Goal: Task Accomplishment & Management: Use online tool/utility

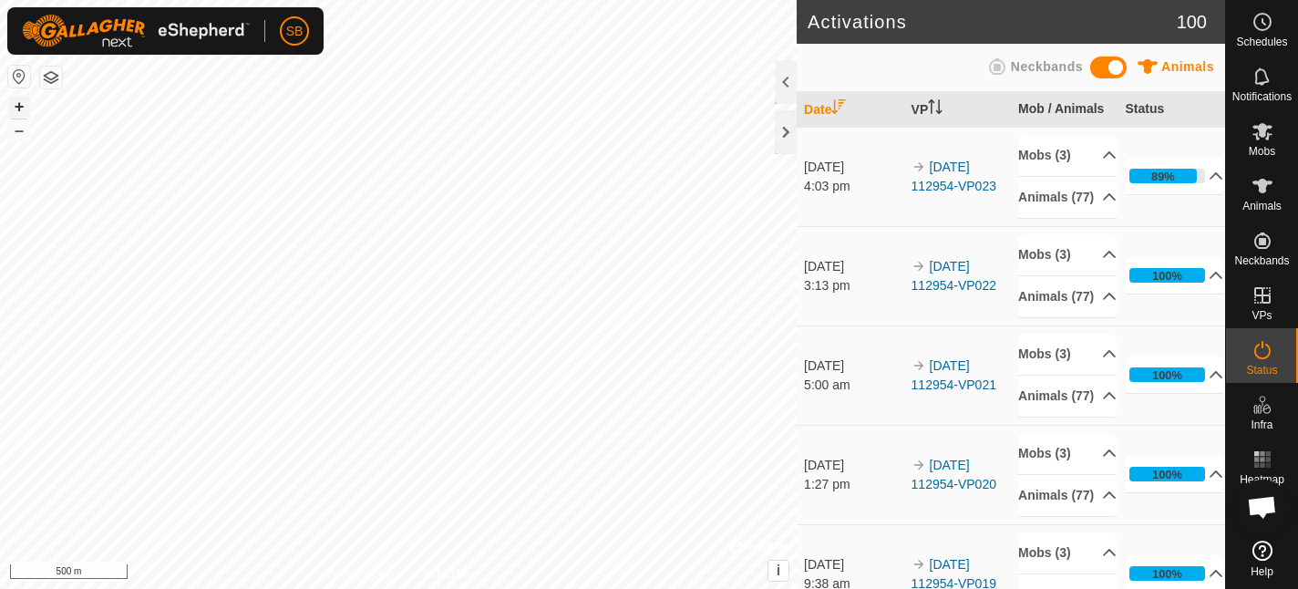
click at [17, 105] on button "+" at bounding box center [19, 107] width 22 height 22
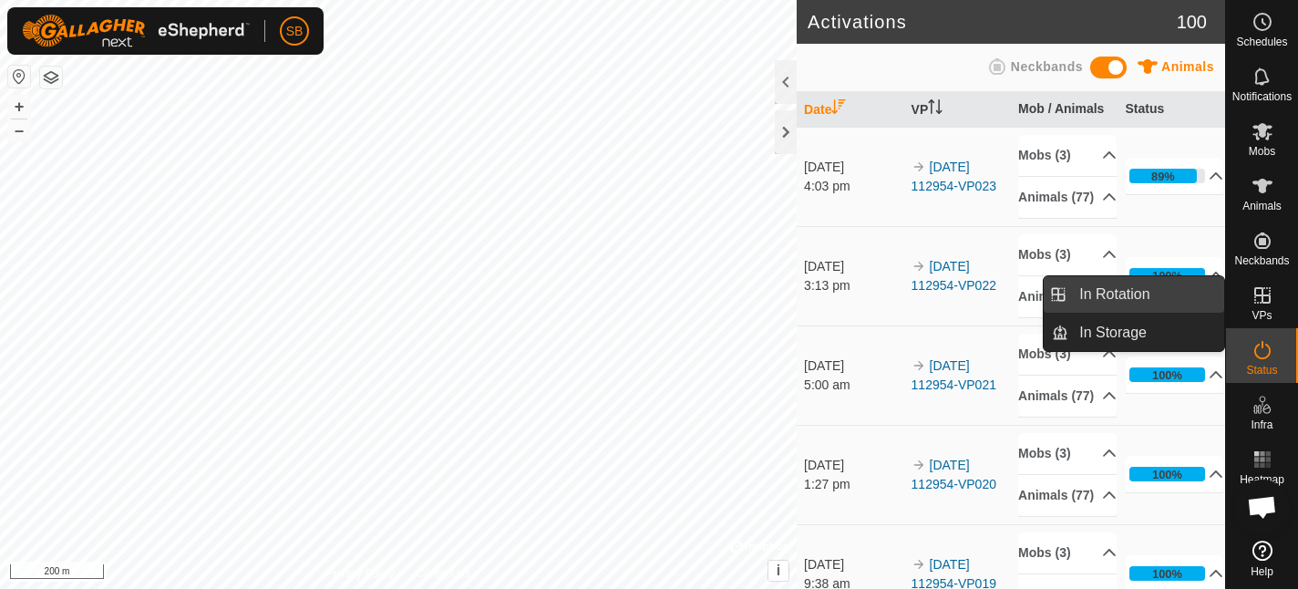
click at [1057, 294] on li "In Rotation" at bounding box center [1134, 294] width 180 height 36
click at [1064, 287] on li "In Rotation" at bounding box center [1134, 294] width 180 height 36
click at [1062, 294] on li "In Rotation" at bounding box center [1134, 294] width 180 height 36
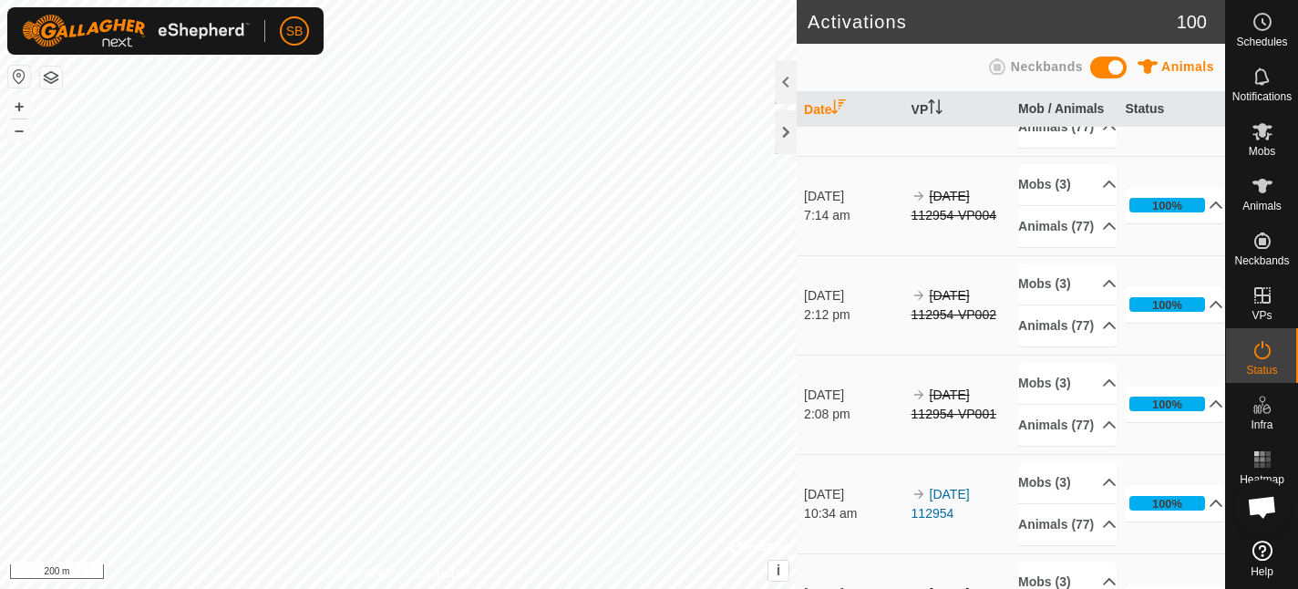
scroll to position [2555, 0]
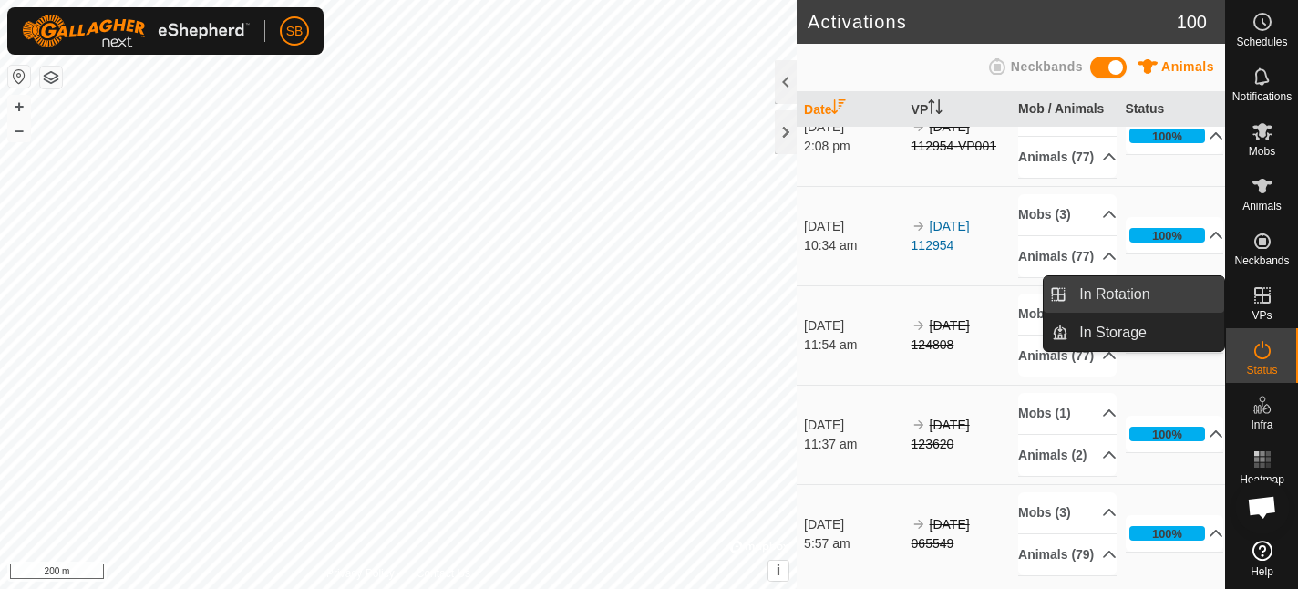
click at [1167, 286] on link "In Rotation" at bounding box center [1146, 294] width 156 height 36
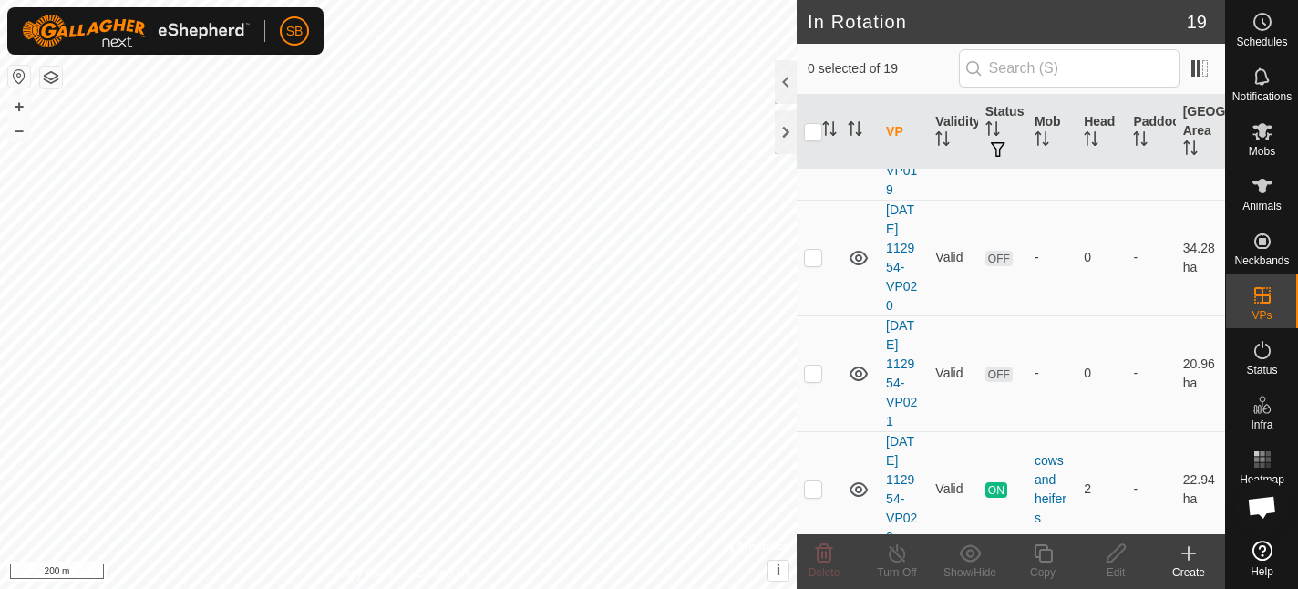
scroll to position [1794, 0]
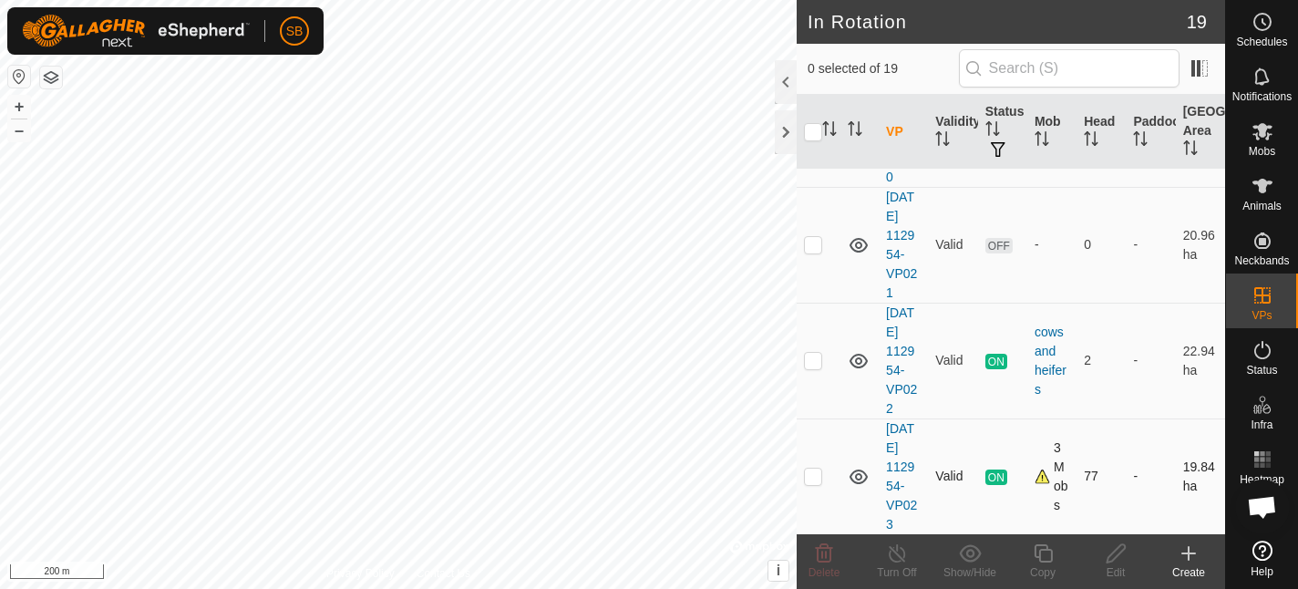
click at [819, 476] on p-checkbox at bounding box center [813, 476] width 18 height 15
checkbox input "true"
click at [1043, 554] on icon at bounding box center [1043, 553] width 23 height 22
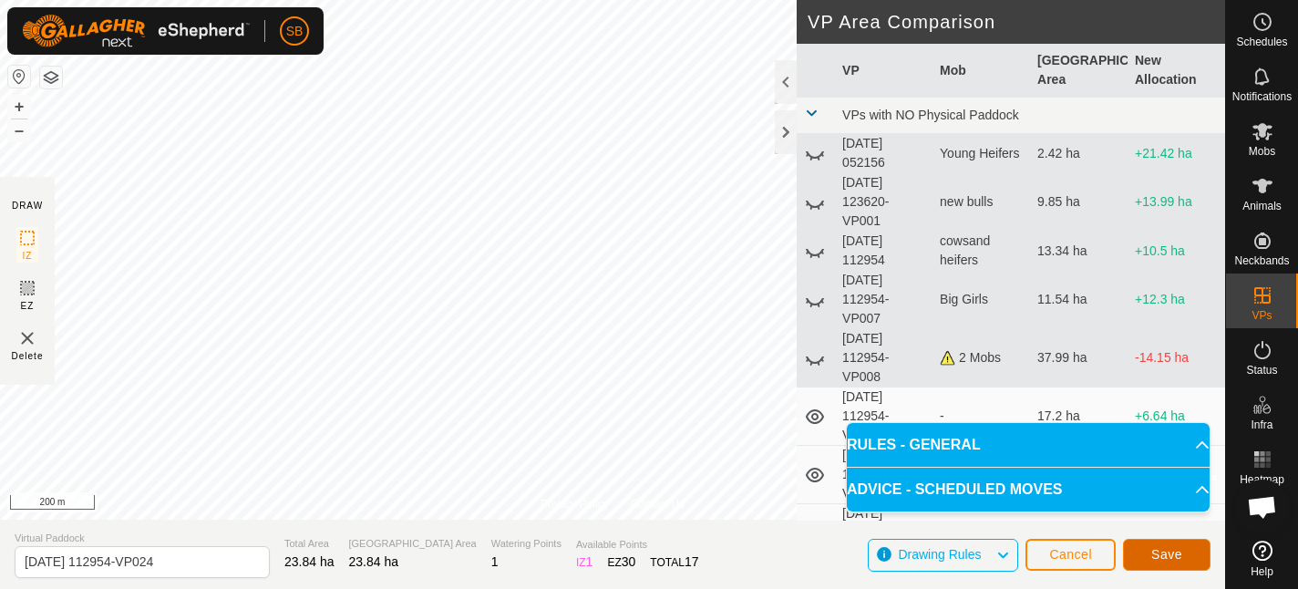
click at [1149, 556] on button "Save" at bounding box center [1167, 555] width 88 height 32
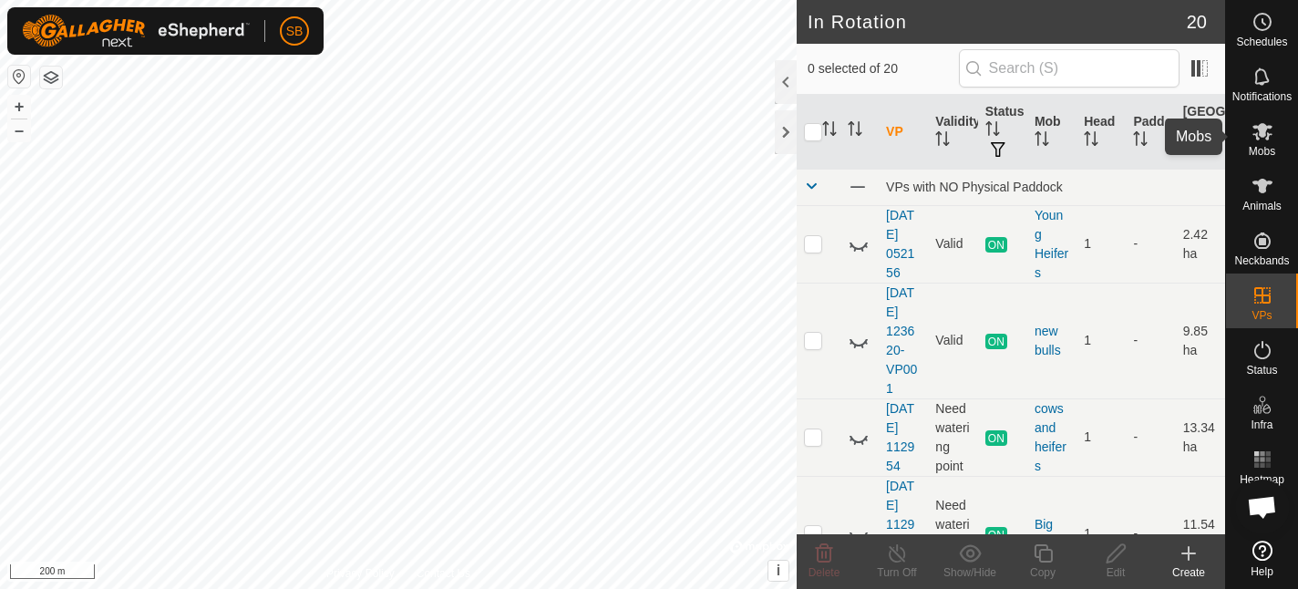
click at [1273, 139] on icon at bounding box center [1263, 131] width 22 height 22
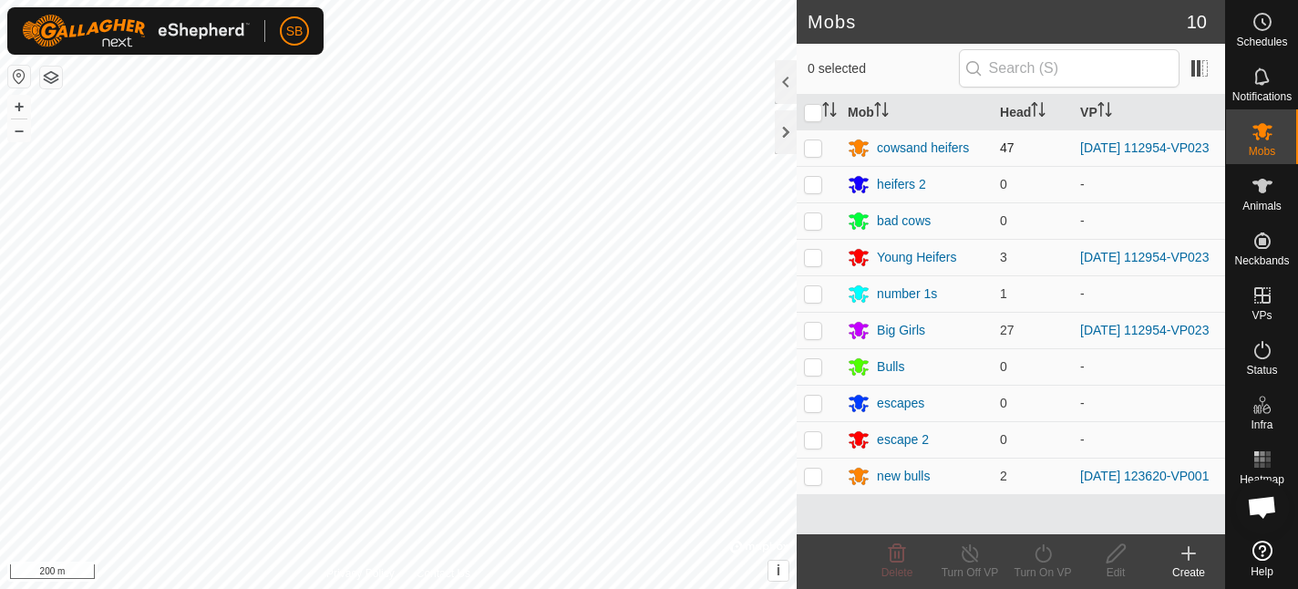
click at [816, 153] on p-checkbox at bounding box center [813, 147] width 18 height 15
checkbox input "true"
click at [814, 335] on p-checkbox at bounding box center [813, 330] width 18 height 15
checkbox input "true"
click at [817, 261] on p-checkbox at bounding box center [813, 257] width 18 height 15
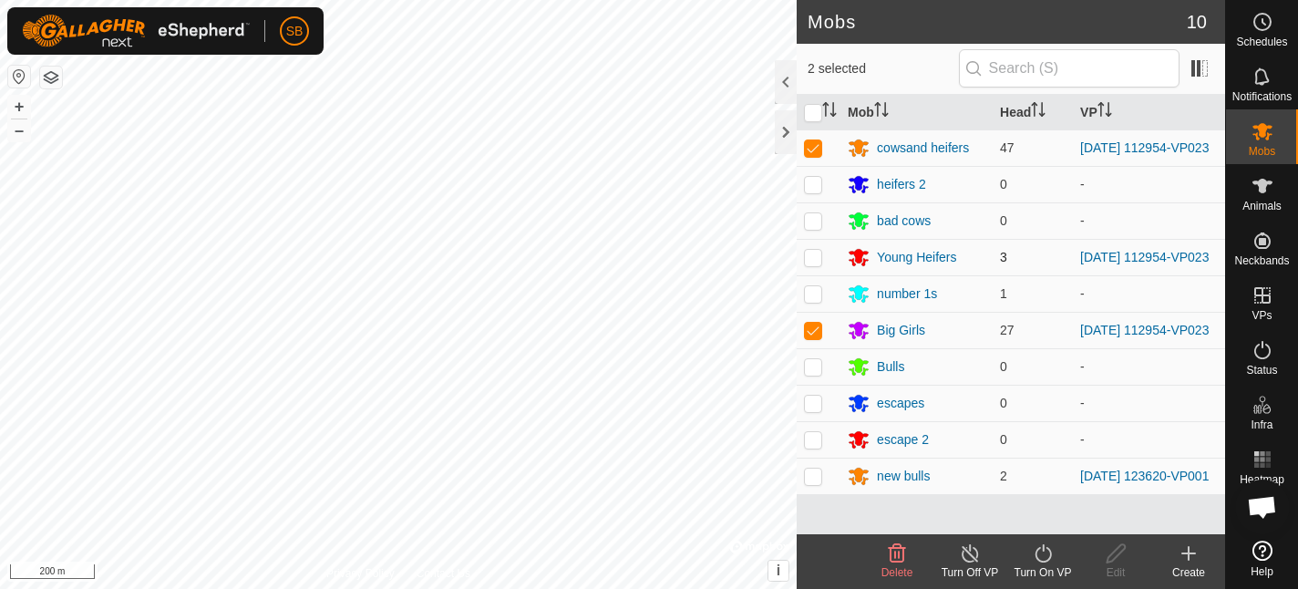
checkbox input "true"
click at [1043, 564] on div "Turn On VP" at bounding box center [1042, 572] width 73 height 16
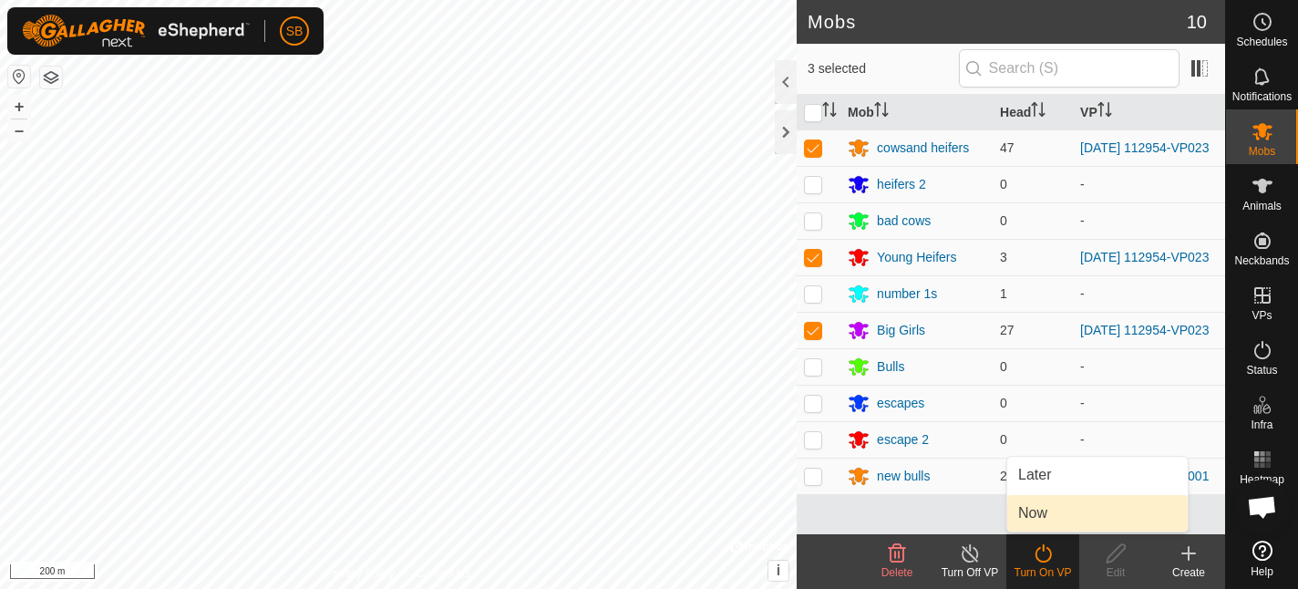
click at [1043, 523] on link "Now" at bounding box center [1097, 513] width 180 height 36
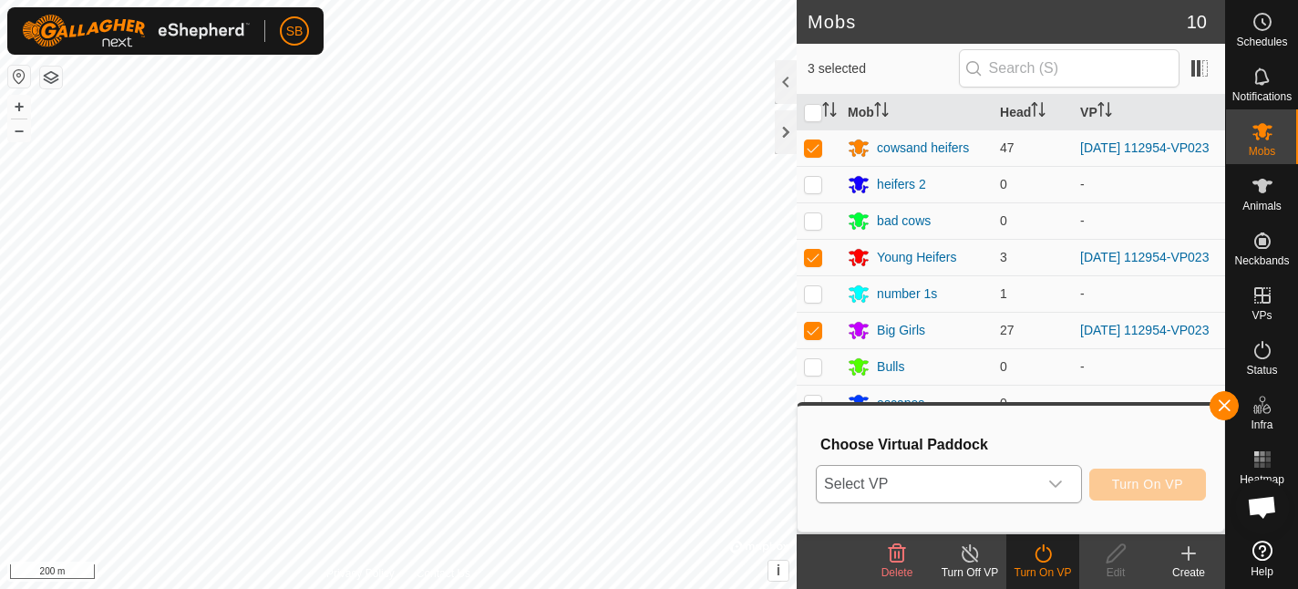
click at [1060, 485] on icon "dropdown trigger" at bounding box center [1055, 484] width 15 height 15
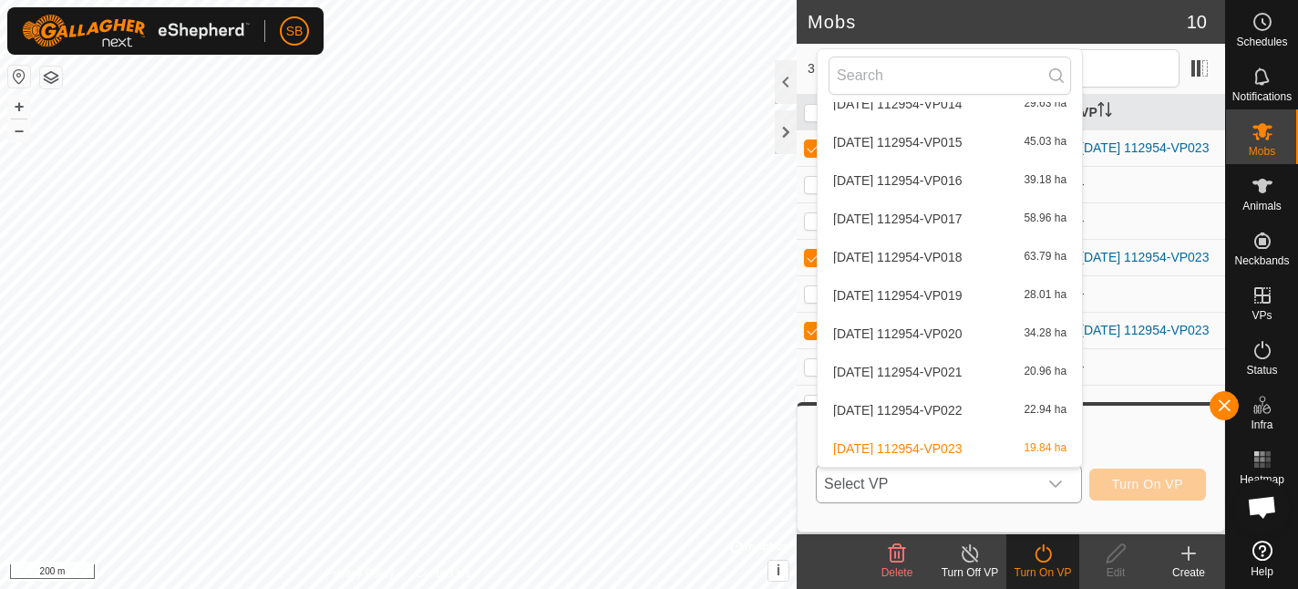
scroll to position [441, 0]
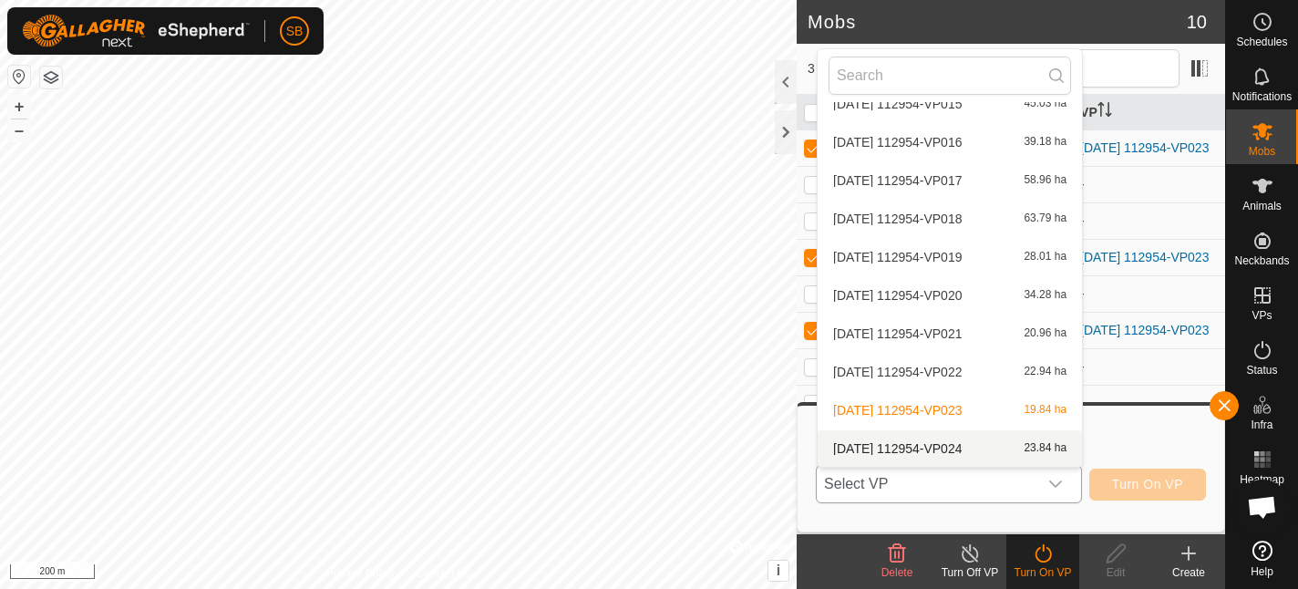
click at [941, 440] on li "2025-08-11 112954-VP024 23.84 ha" at bounding box center [950, 448] width 264 height 36
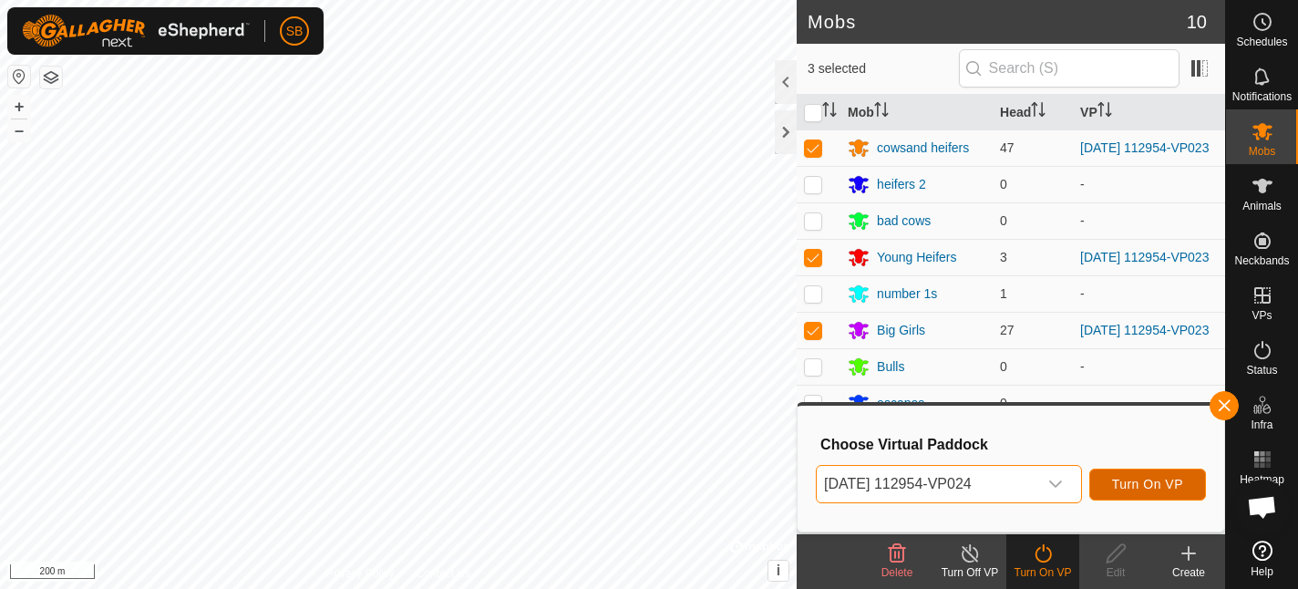
click at [1120, 492] on button "Turn On VP" at bounding box center [1147, 485] width 117 height 32
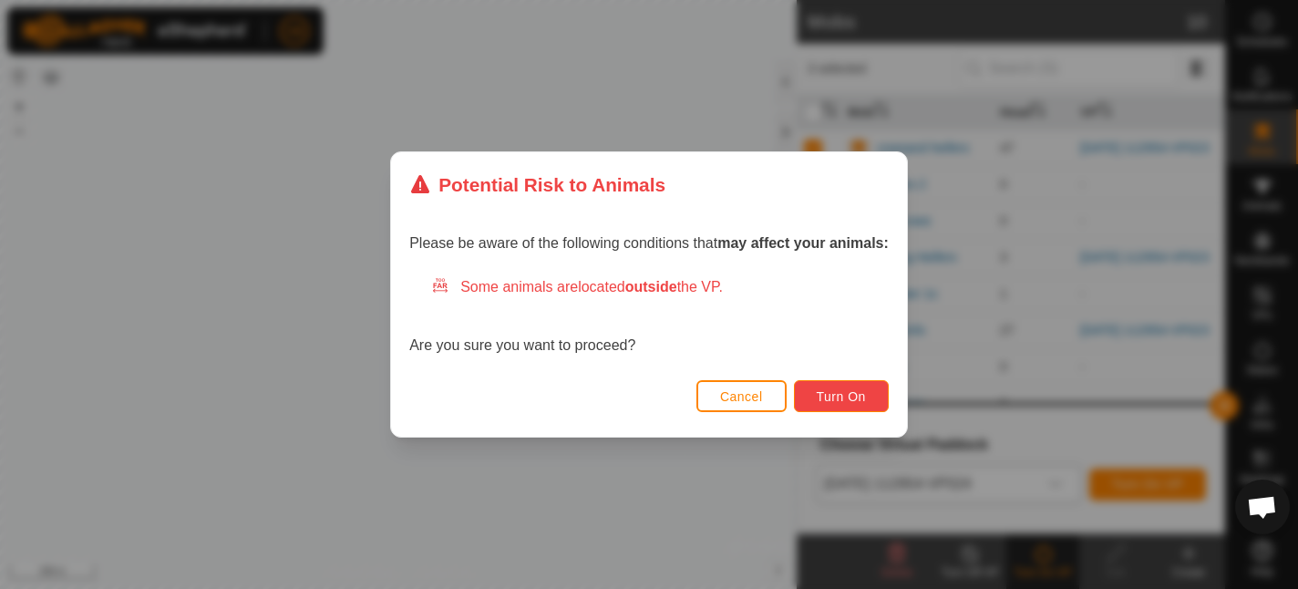
click at [860, 397] on span "Turn On" at bounding box center [841, 396] width 49 height 15
